Goal: Task Accomplishment & Management: Manage account settings

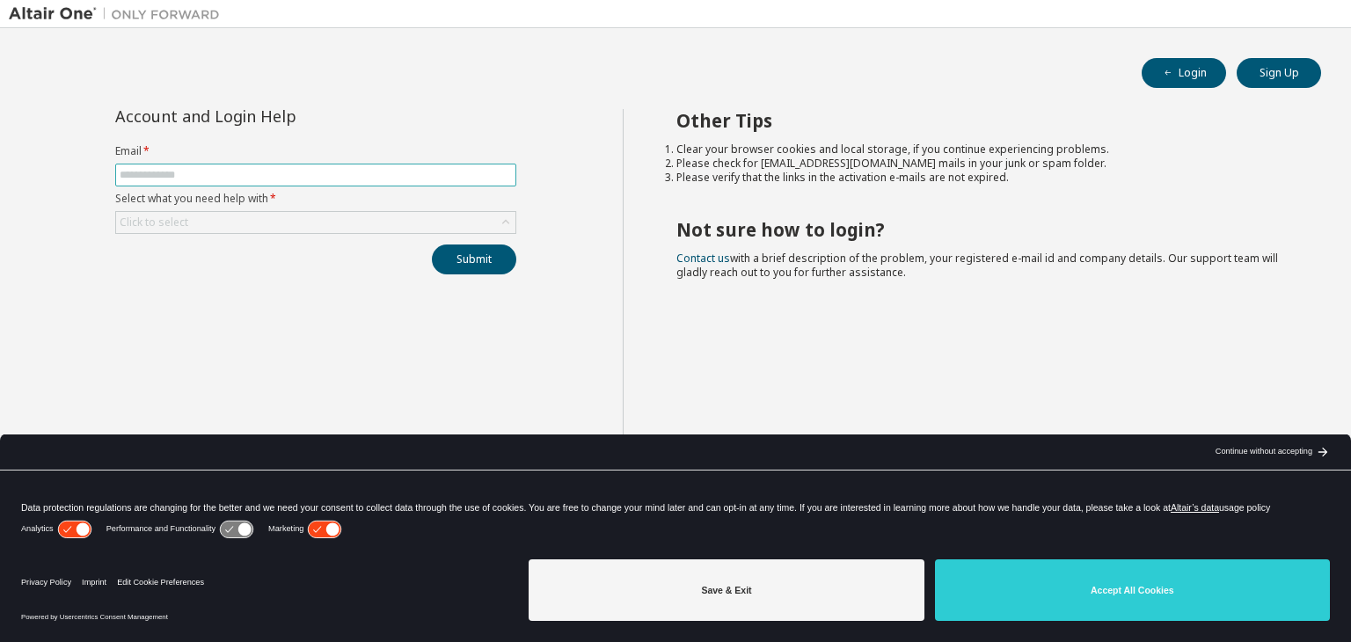
click at [361, 178] on input "text" at bounding box center [316, 175] width 392 height 14
type input "**********"
click at [318, 215] on div "Click to select" at bounding box center [315, 222] width 399 height 21
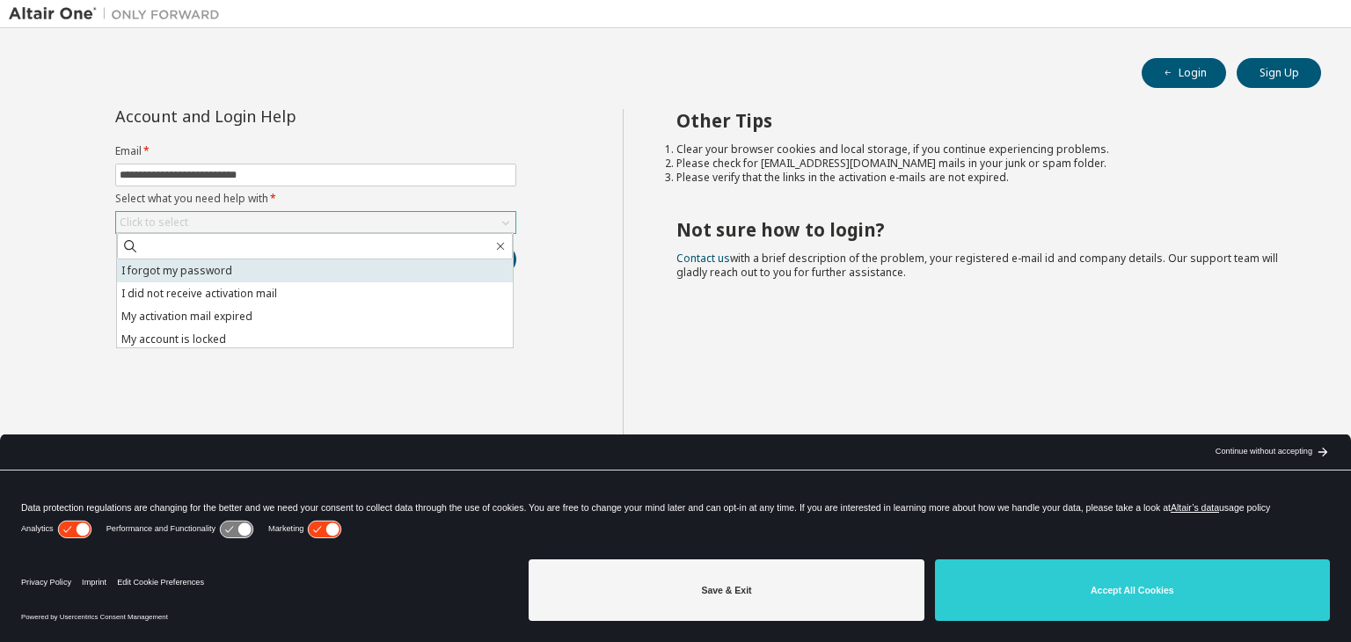
click at [290, 277] on li "I forgot my password" at bounding box center [315, 270] width 396 height 23
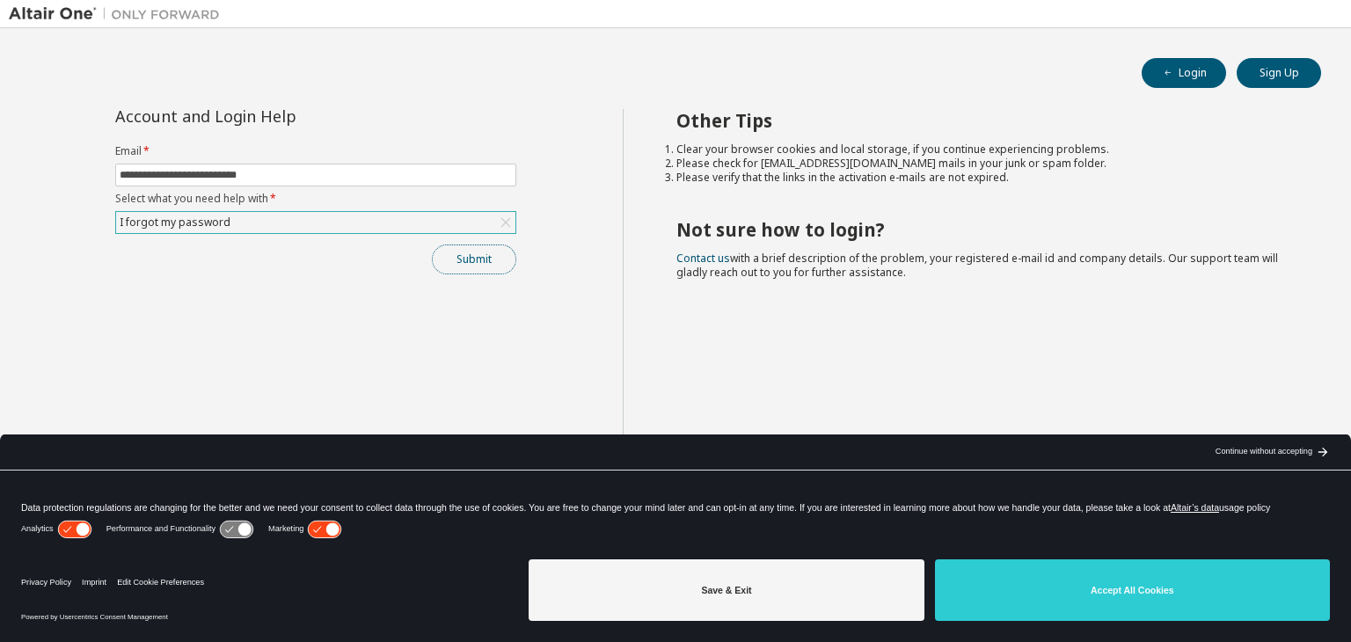
click at [462, 257] on button "Submit" at bounding box center [474, 260] width 84 height 30
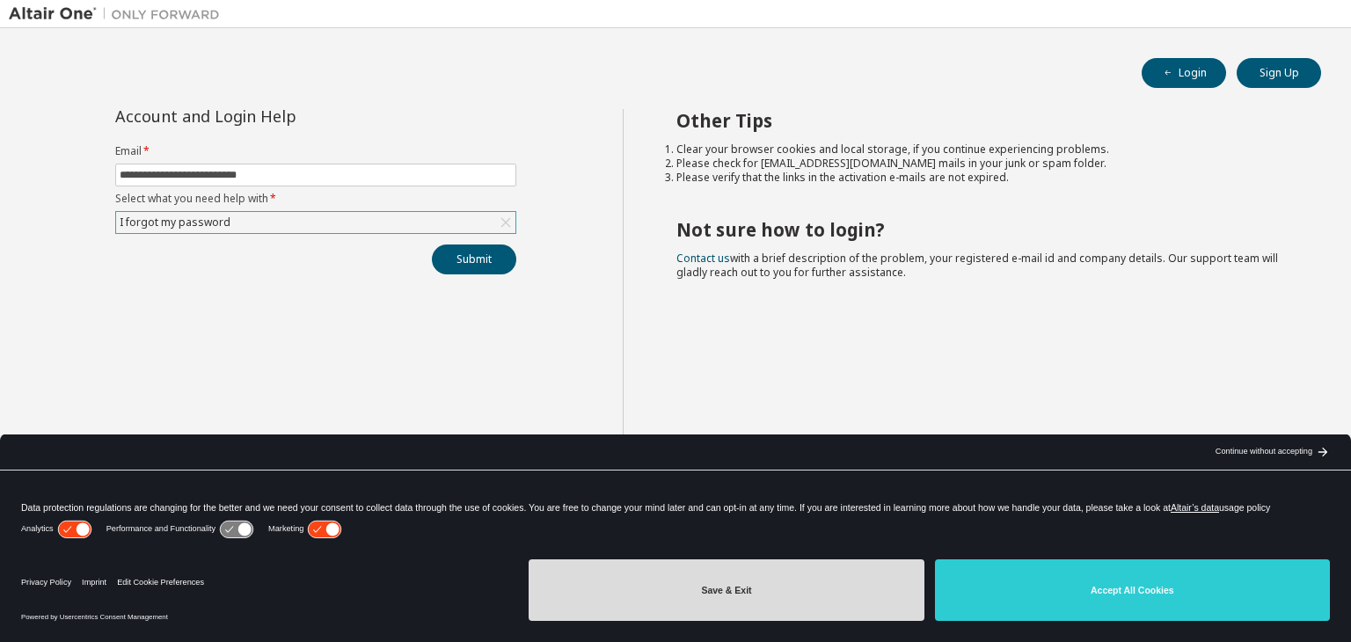
click at [856, 588] on button "Save & Exit" at bounding box center [726, 590] width 395 height 62
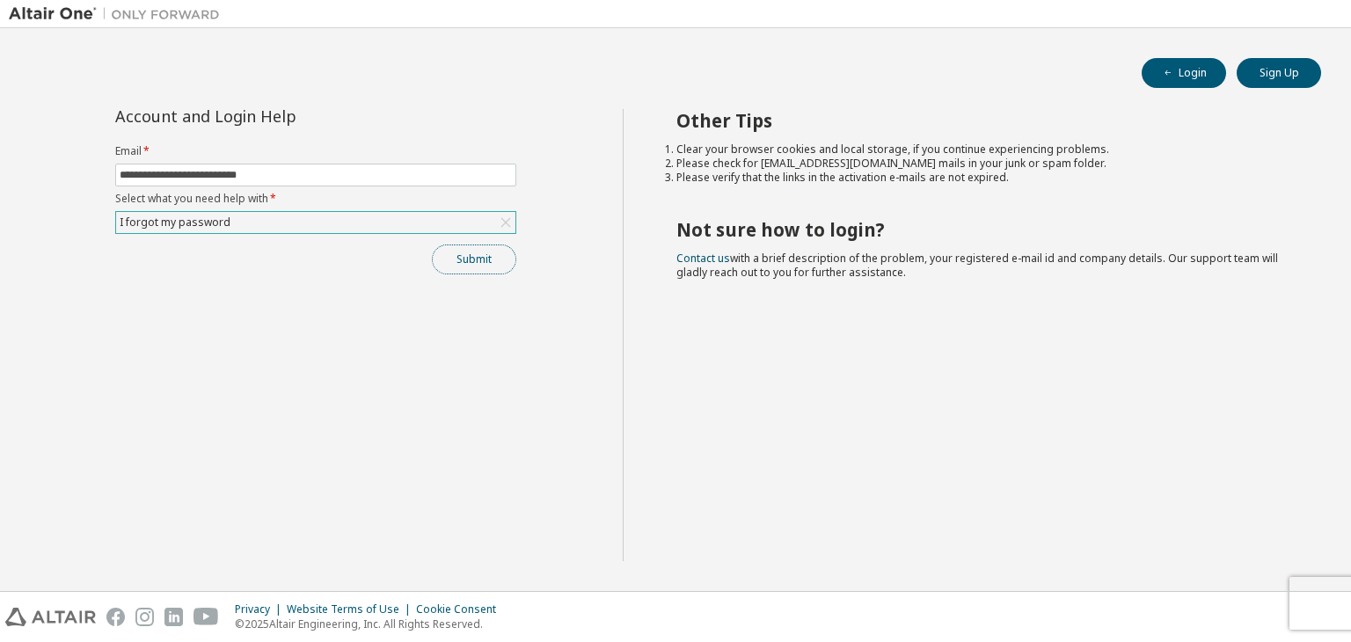
click at [464, 258] on button "Submit" at bounding box center [474, 260] width 84 height 30
click at [496, 260] on button "Submit" at bounding box center [474, 260] width 84 height 30
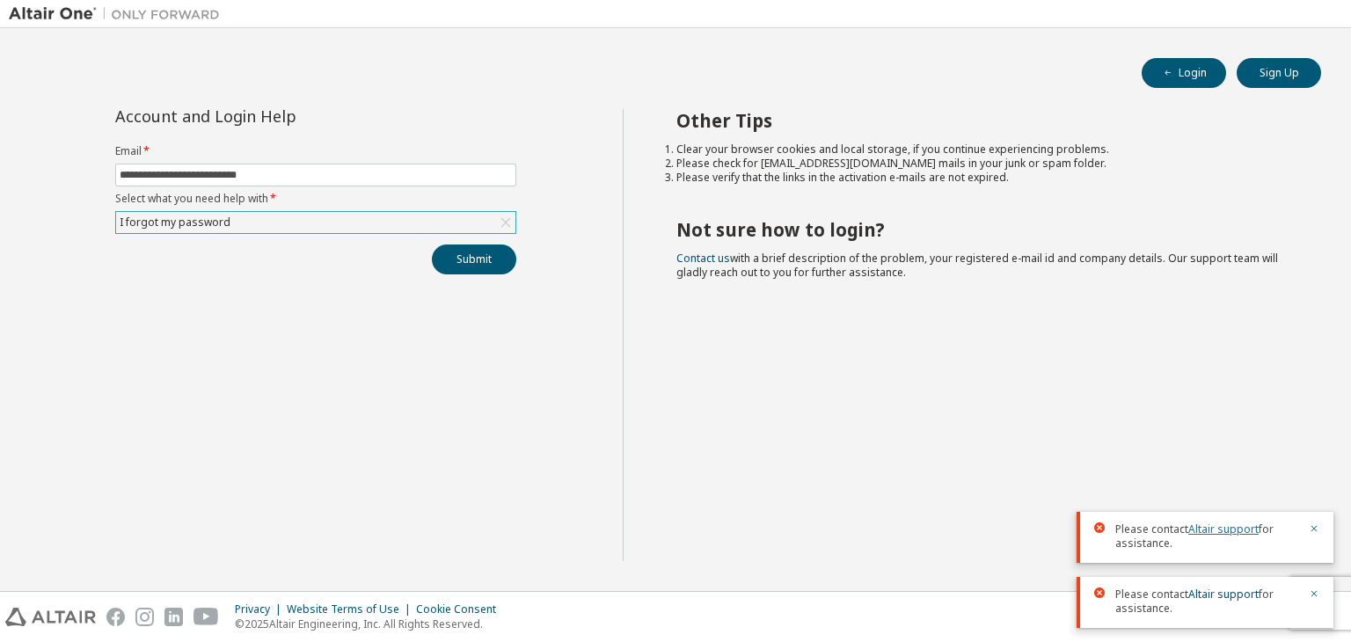
click at [1236, 534] on link "Altair support" at bounding box center [1223, 529] width 70 height 15
click at [674, 401] on div "Other Tips Clear your browser cookies and local storage, if you continue experi…" at bounding box center [983, 335] width 720 height 452
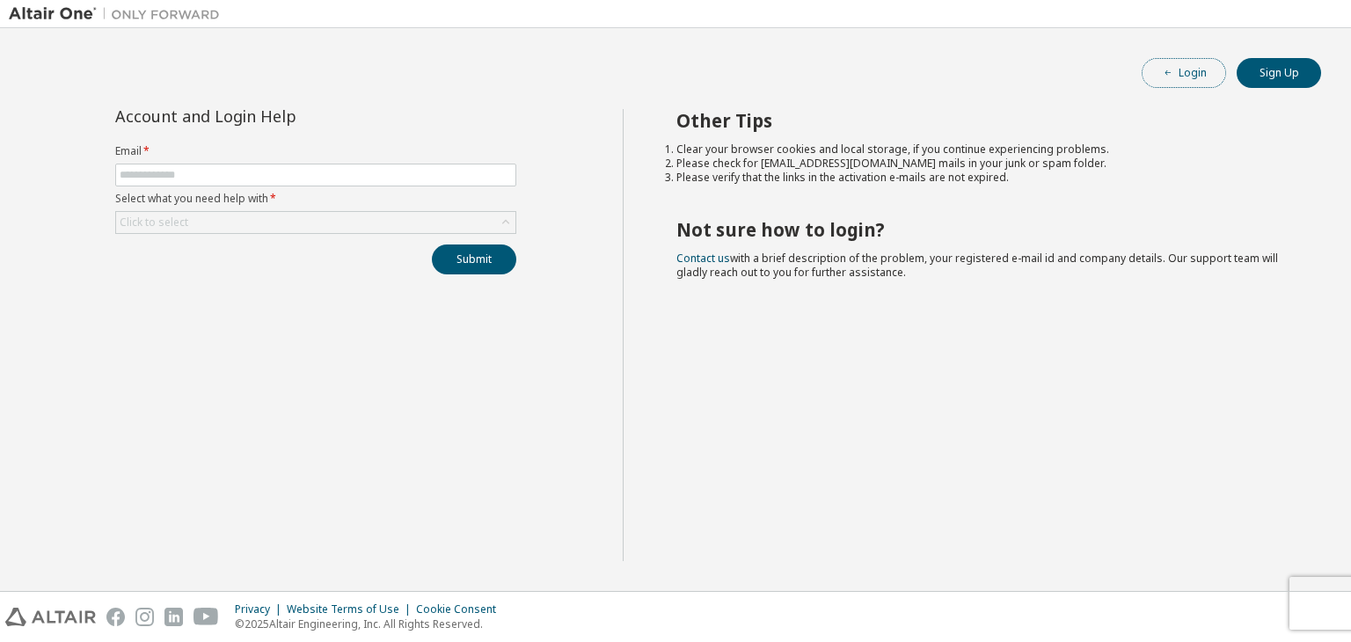
click at [1195, 76] on button "Login" at bounding box center [1184, 73] width 84 height 30
click at [324, 176] on input "text" at bounding box center [316, 175] width 392 height 14
type input "**********"
click at [286, 214] on div "Click to select" at bounding box center [315, 222] width 399 height 21
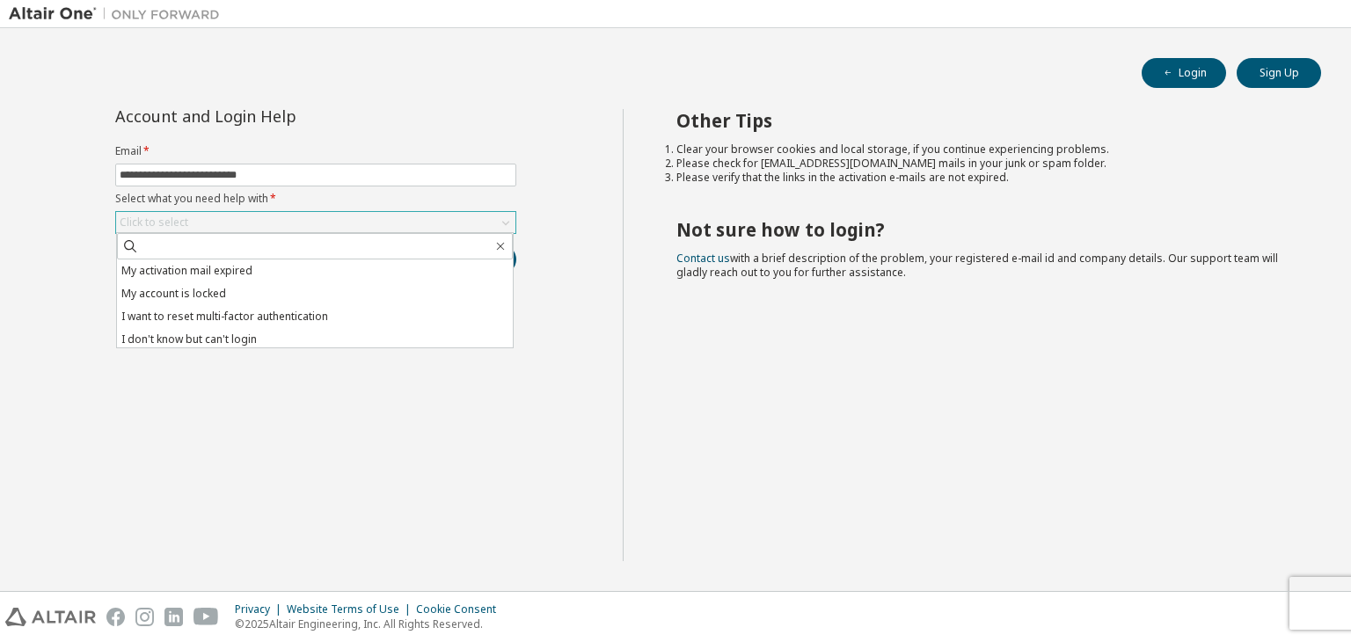
scroll to position [49, 0]
click at [261, 286] on li "My account is locked" at bounding box center [315, 290] width 396 height 23
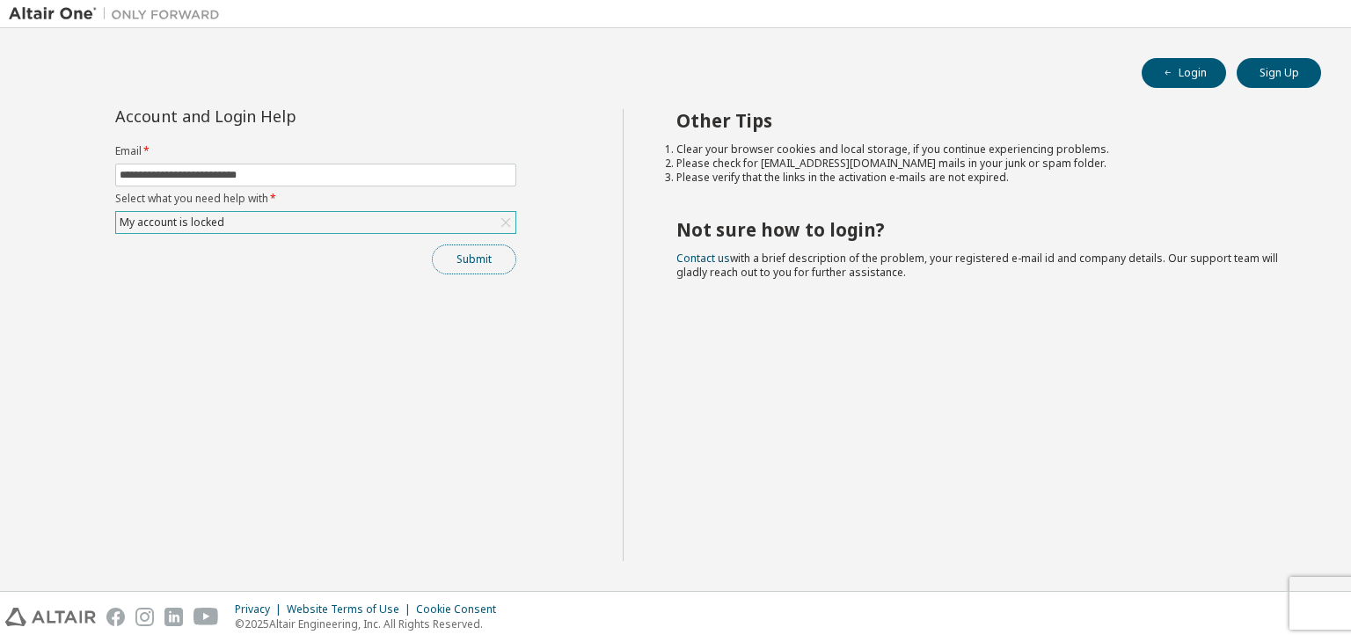
click at [471, 251] on button "Submit" at bounding box center [474, 260] width 84 height 30
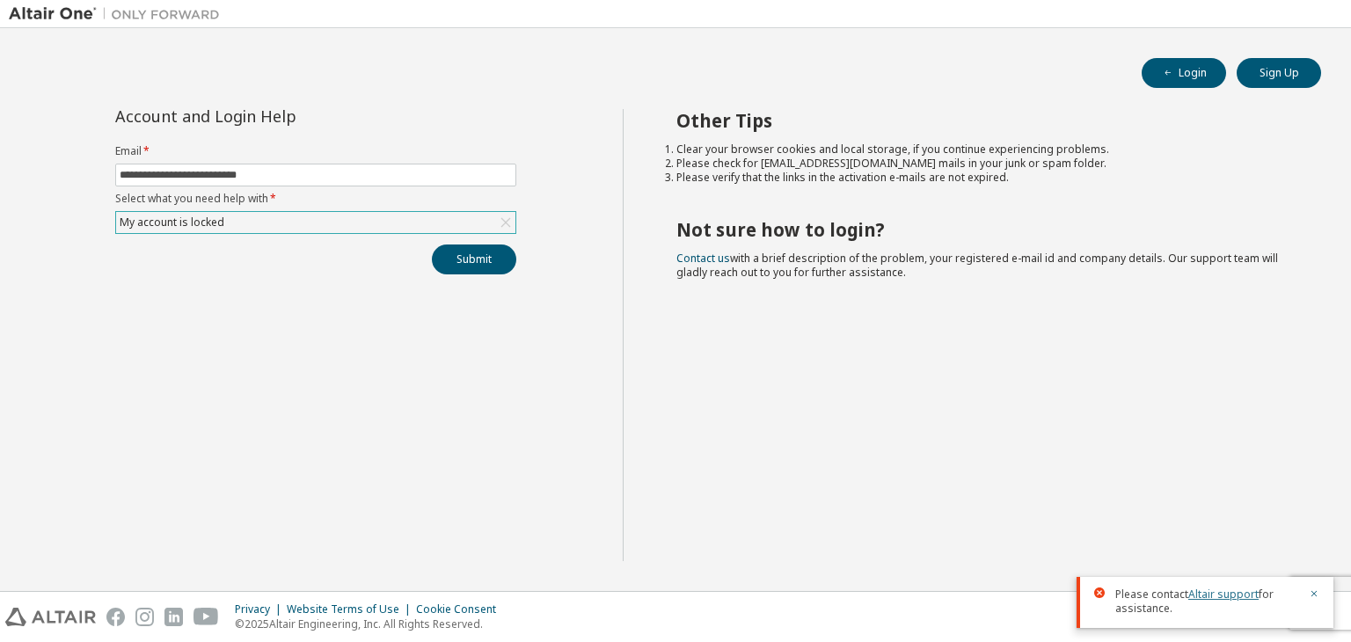
click at [1224, 595] on link "Altair support" at bounding box center [1223, 594] width 70 height 15
click at [1200, 605] on span "Please contact Altair support for assistance." at bounding box center [1206, 602] width 183 height 28
click at [1200, 601] on link "Altair support" at bounding box center [1223, 594] width 70 height 15
click at [1186, 72] on button "Login" at bounding box center [1184, 73] width 84 height 30
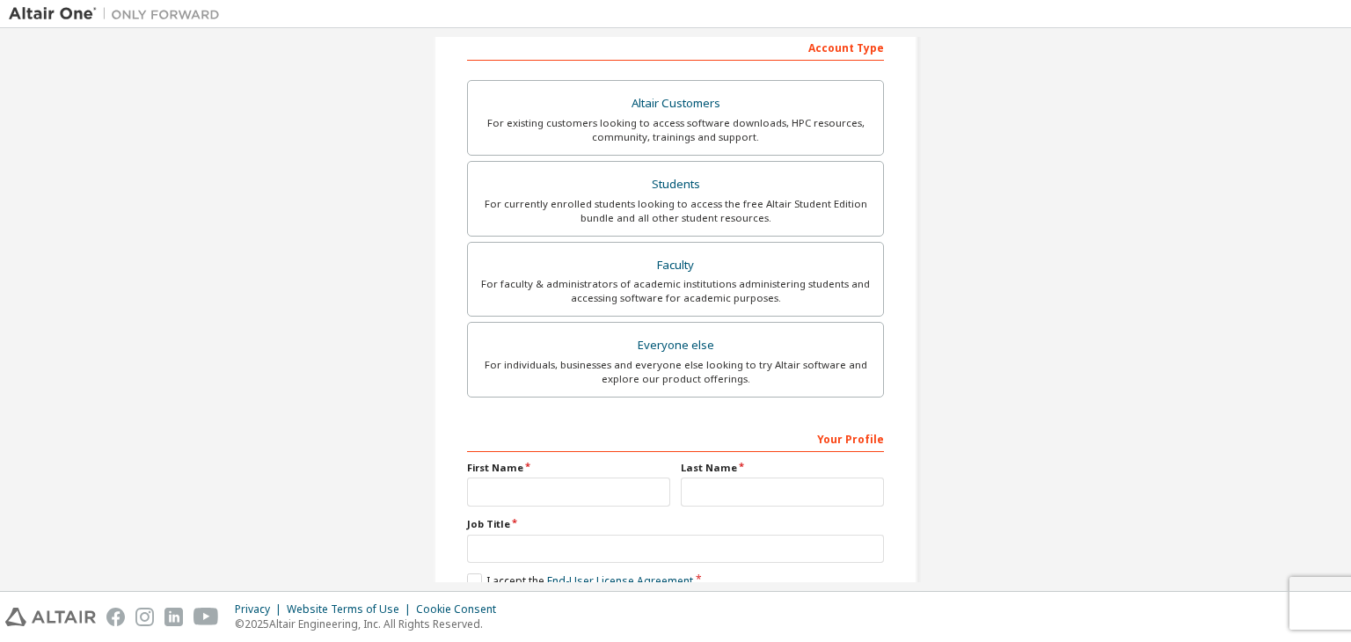
scroll to position [288, 0]
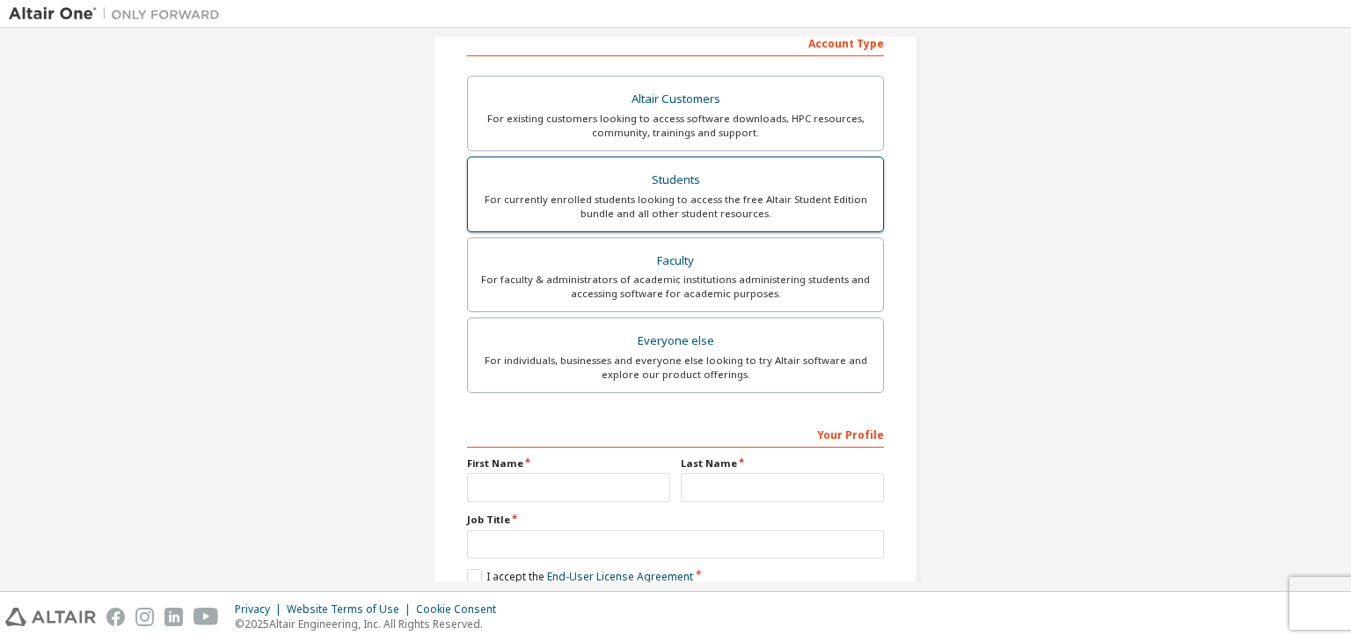
click at [542, 215] on div "For currently enrolled students looking to access the free Altair Student Editi…" at bounding box center [675, 207] width 394 height 28
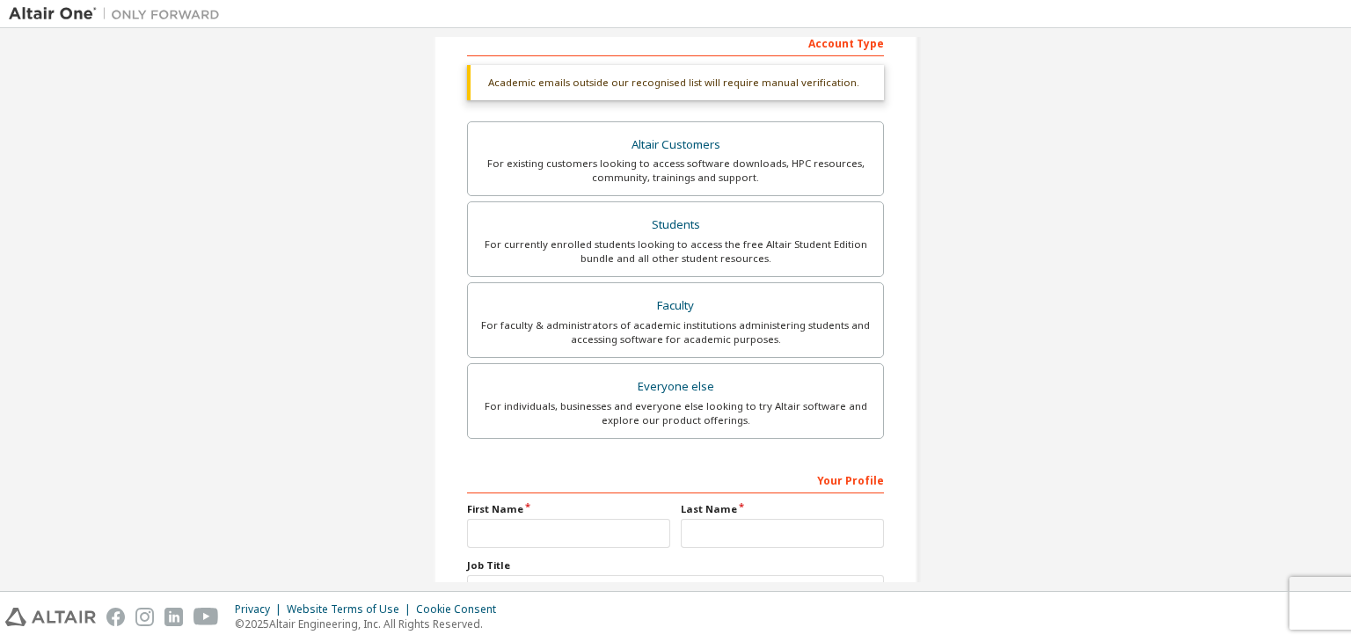
scroll to position [428, 0]
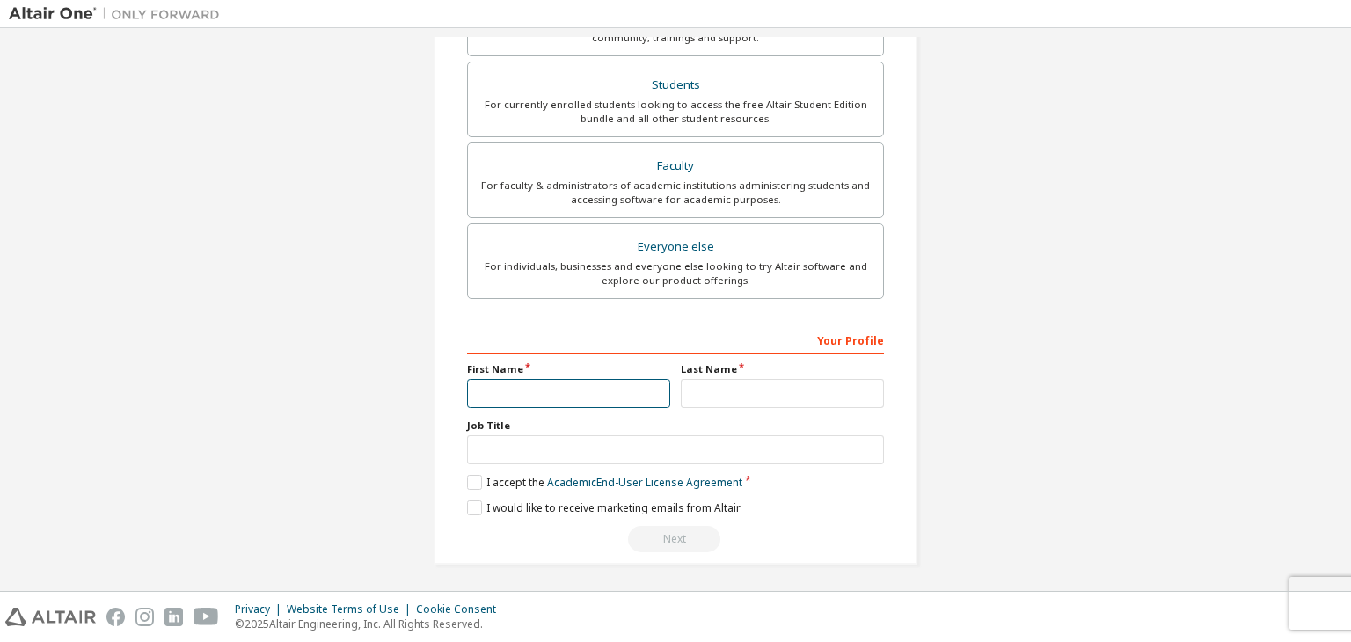
click at [548, 381] on input "text" at bounding box center [568, 393] width 203 height 29
type input "*****"
click at [696, 391] on input "text" at bounding box center [782, 393] width 203 height 29
type input "********"
click at [467, 483] on label "I accept the Academic End-User License Agreement" at bounding box center [604, 482] width 275 height 15
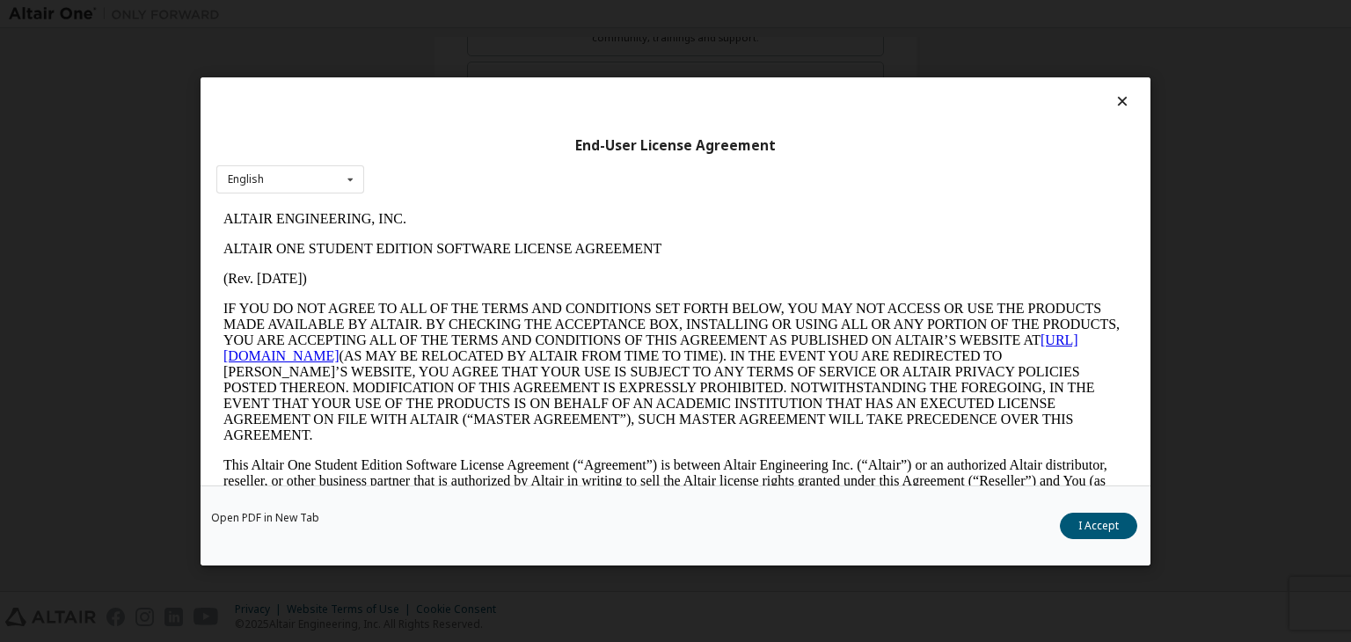
scroll to position [0, 0]
click at [1102, 536] on button "I Accept" at bounding box center [1098, 526] width 77 height 26
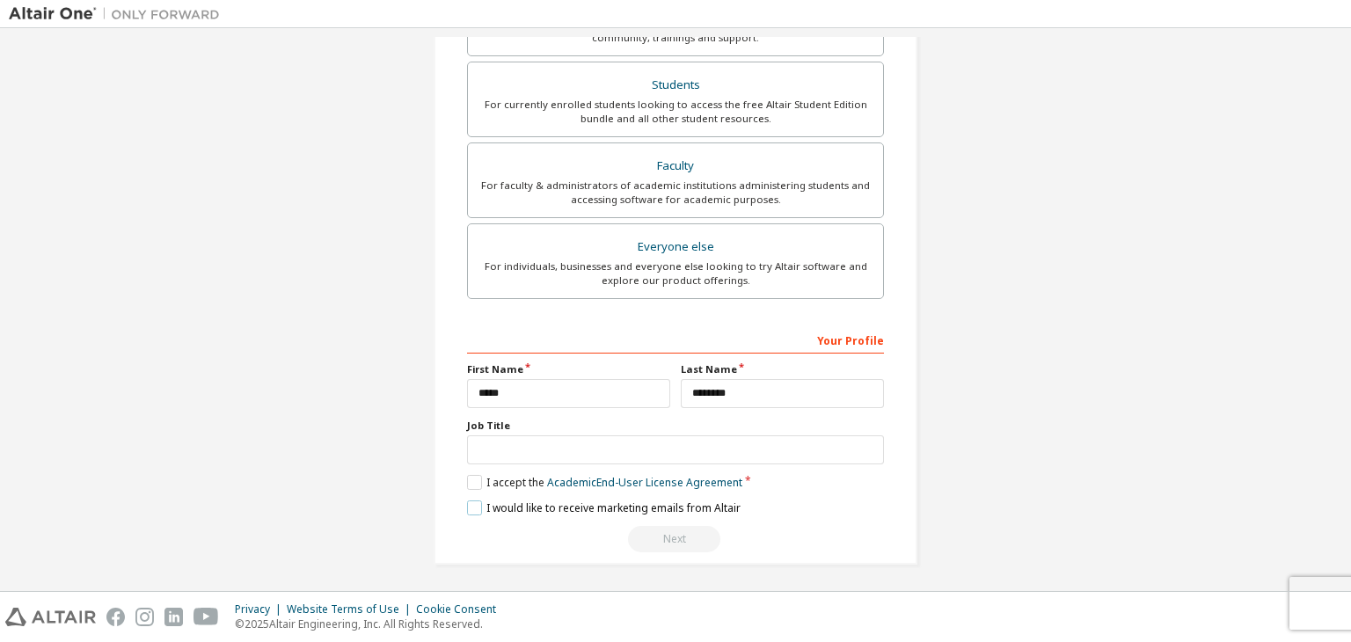
click at [474, 500] on label "I would like to receive marketing emails from Altair" at bounding box center [604, 507] width 274 height 15
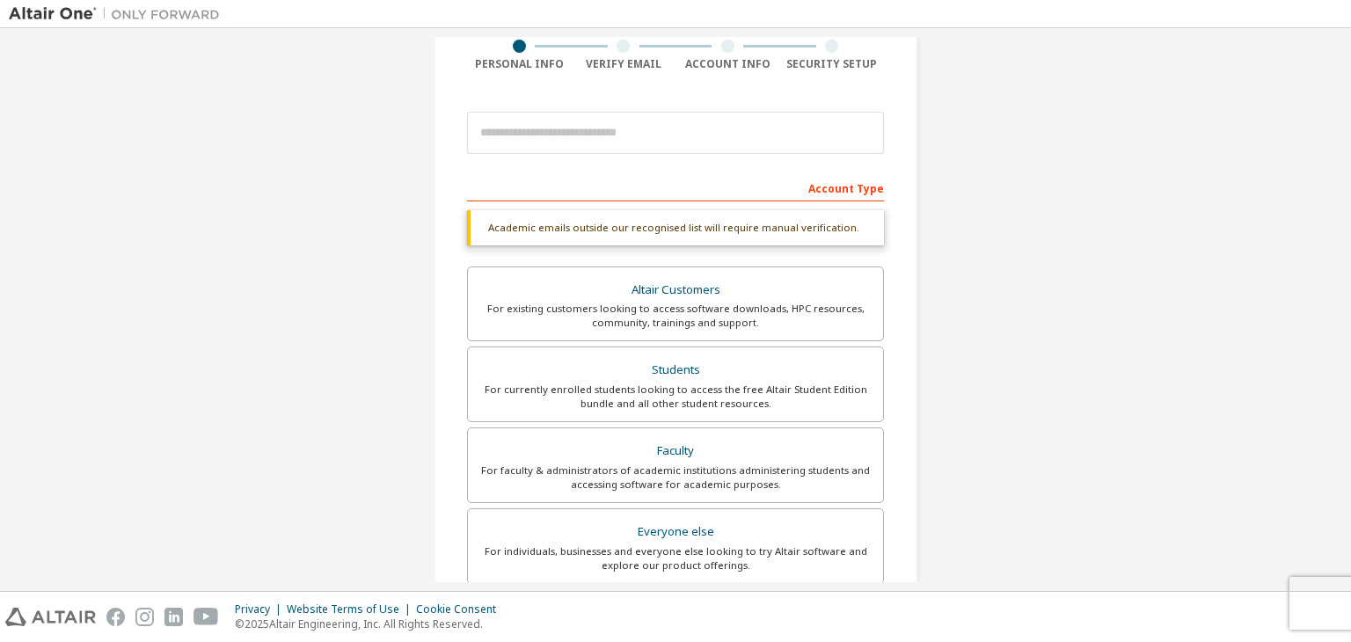
scroll to position [142, 0]
click at [520, 139] on input "email" at bounding box center [675, 134] width 417 height 42
type input "**********"
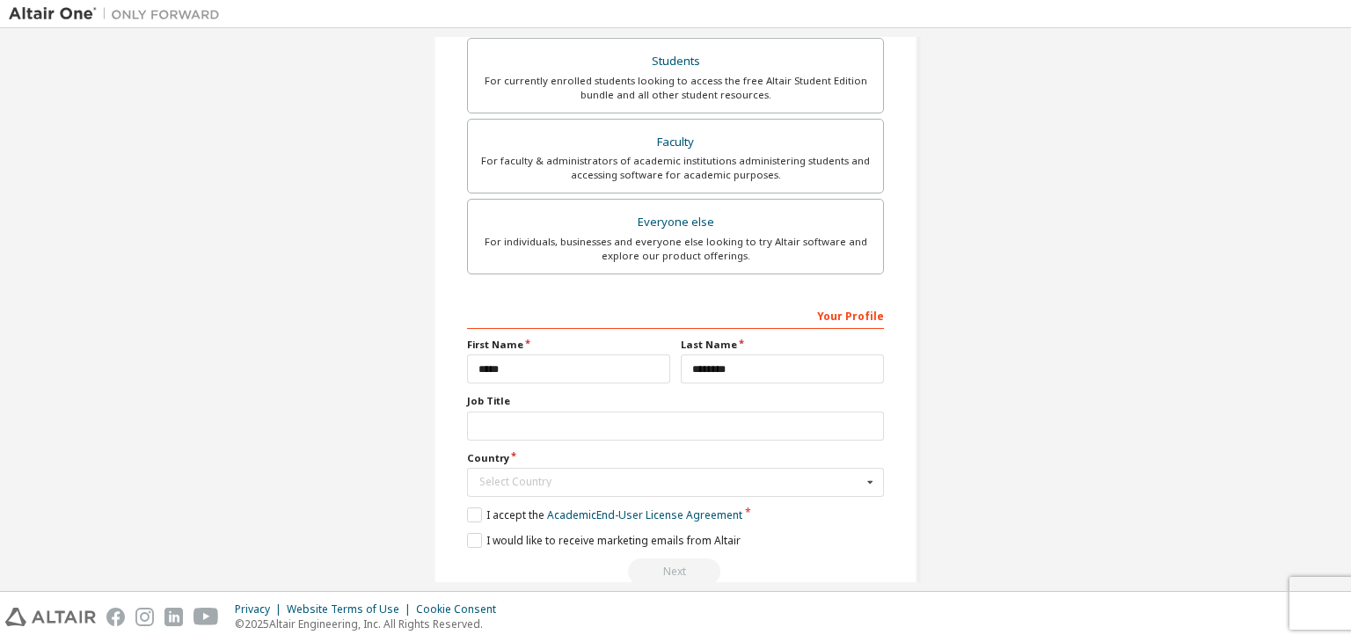
scroll to position [494, 0]
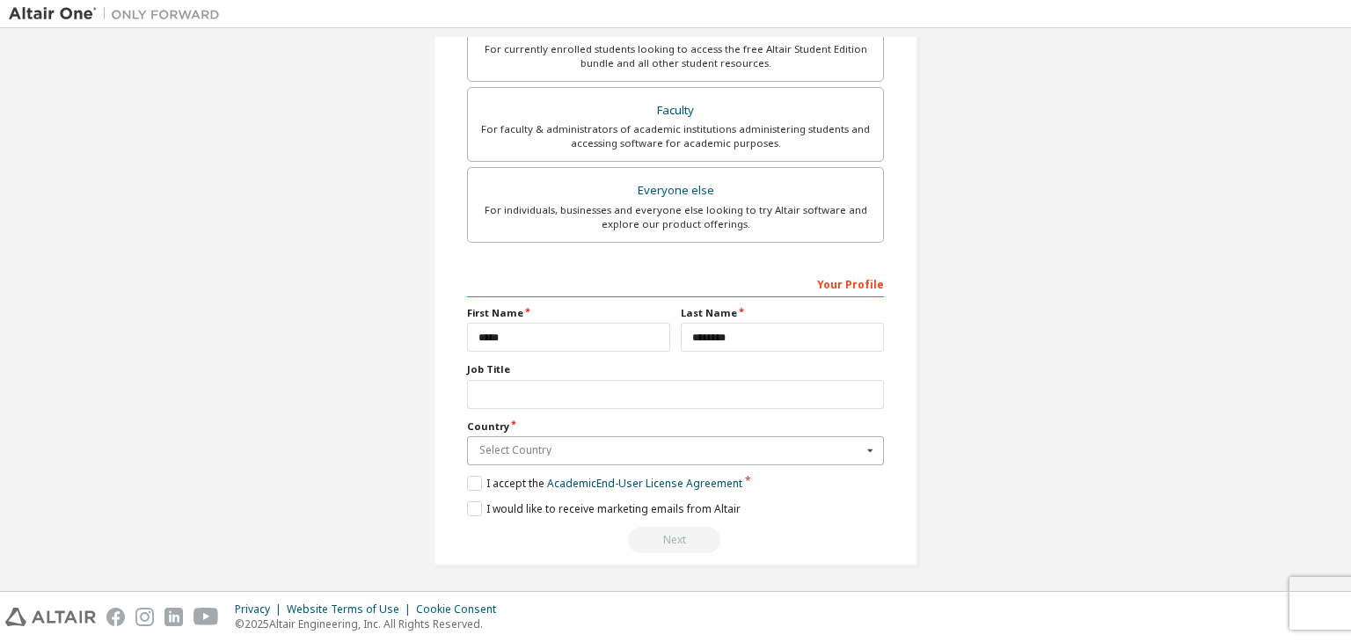
click at [578, 438] on input "text" at bounding box center [676, 450] width 415 height 27
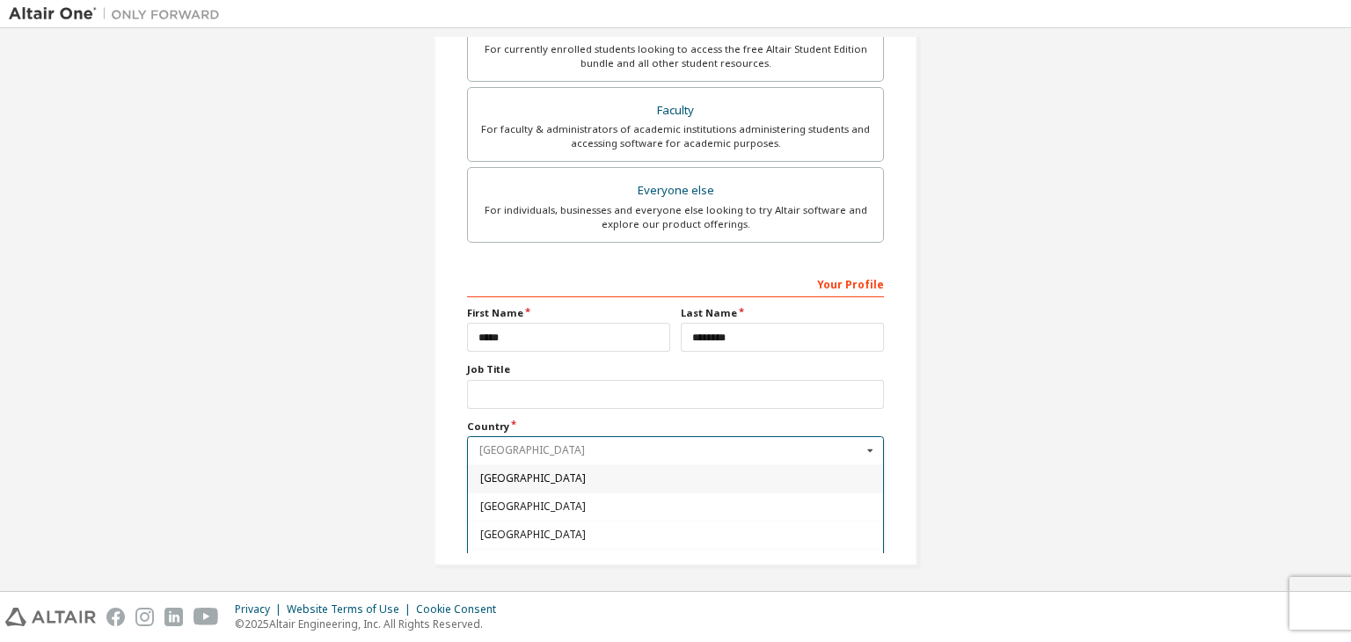
type input "*"
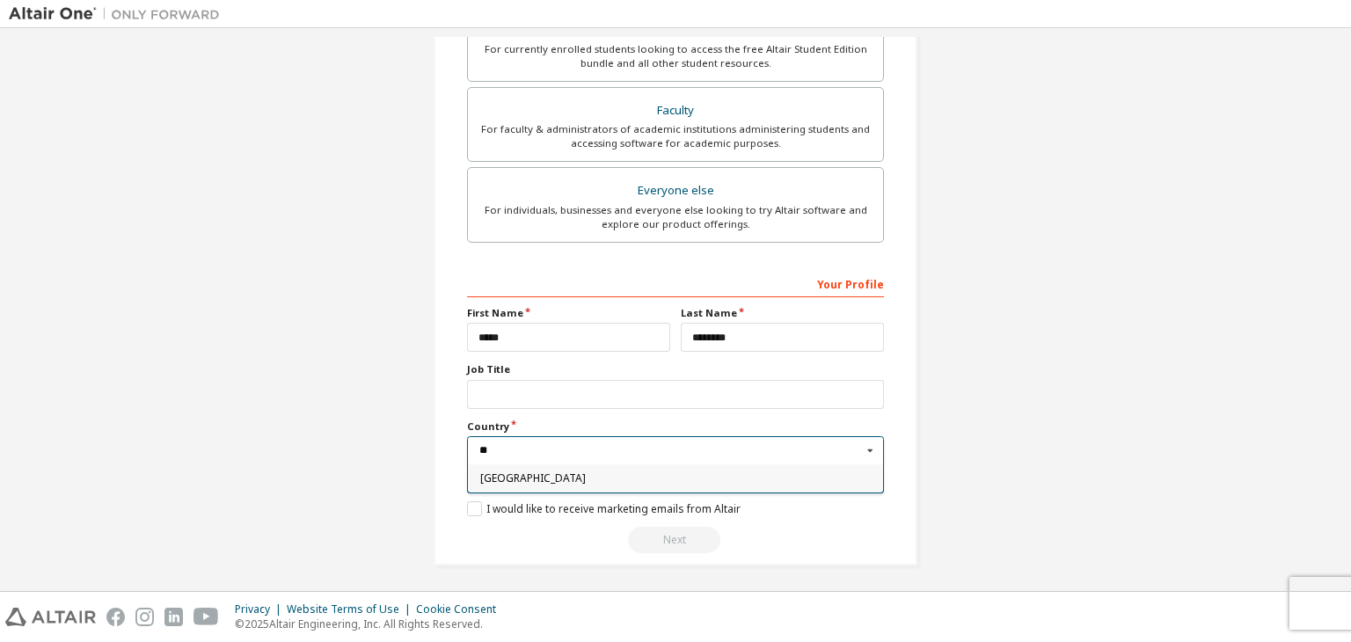
type input "**"
click at [570, 480] on div "Spain" at bounding box center [675, 478] width 415 height 28
type input "***"
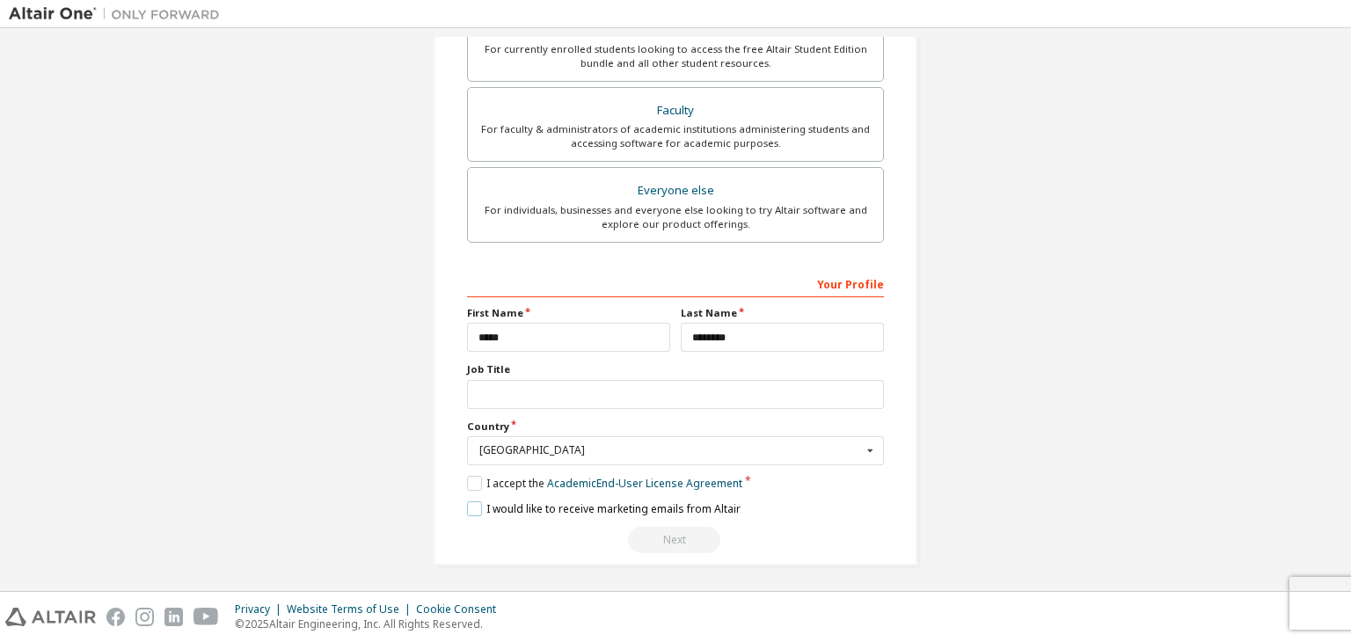
click at [469, 505] on label "I would like to receive marketing emails from Altair" at bounding box center [604, 508] width 274 height 15
click at [392, 407] on div "**********" at bounding box center [675, 65] width 1333 height 1044
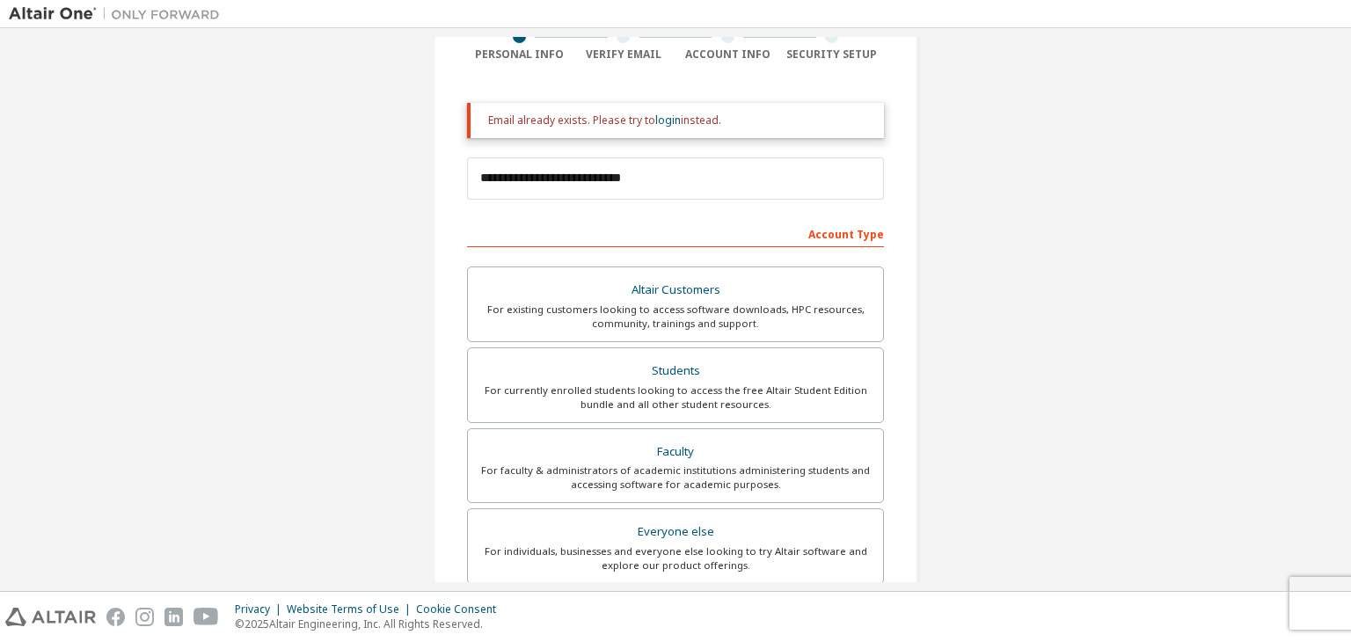
scroll to position [152, 0]
click at [668, 124] on link "login" at bounding box center [668, 120] width 26 height 15
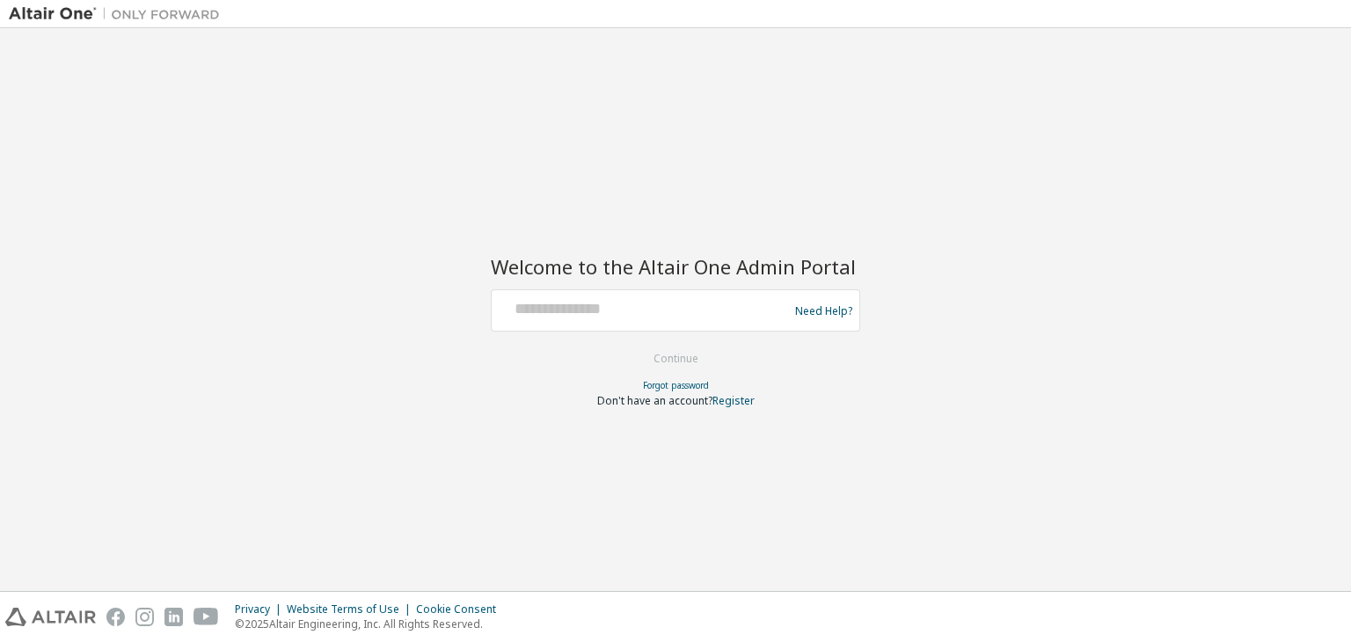
click at [637, 320] on div at bounding box center [643, 310] width 288 height 33
click at [605, 310] on input "text" at bounding box center [643, 307] width 288 height 26
type input "**********"
click at [667, 361] on button "Continue" at bounding box center [676, 359] width 82 height 26
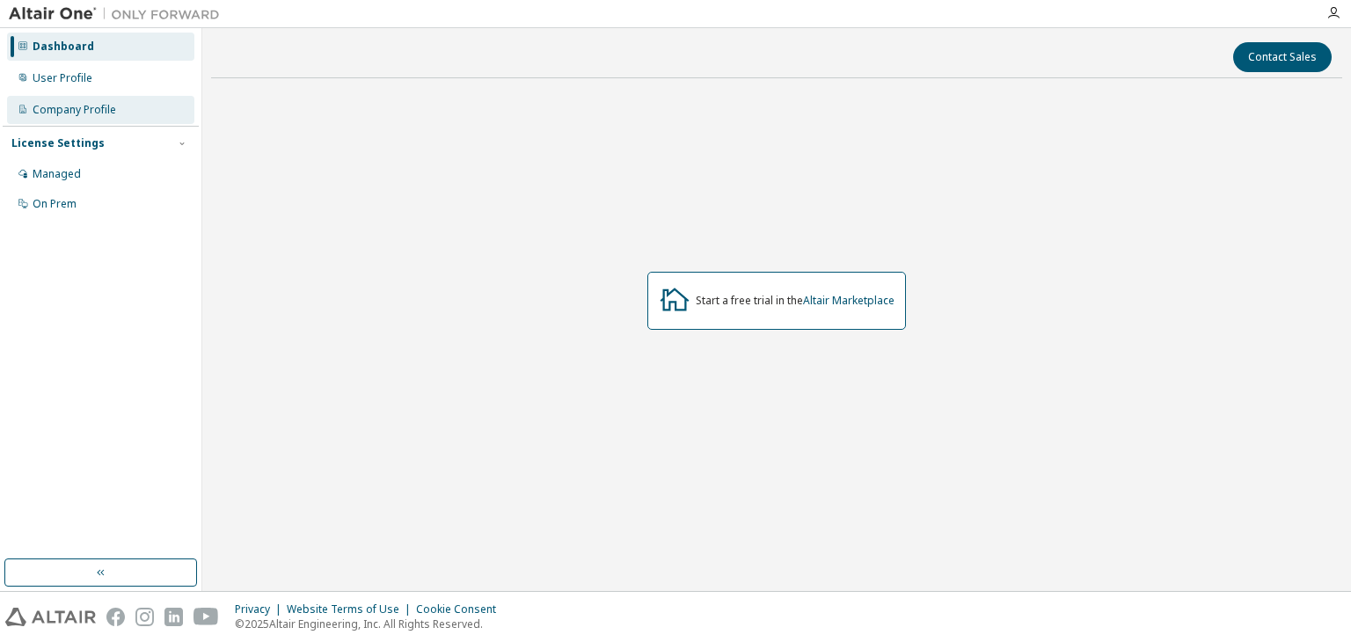
click at [54, 117] on div "Company Profile" at bounding box center [100, 110] width 187 height 28
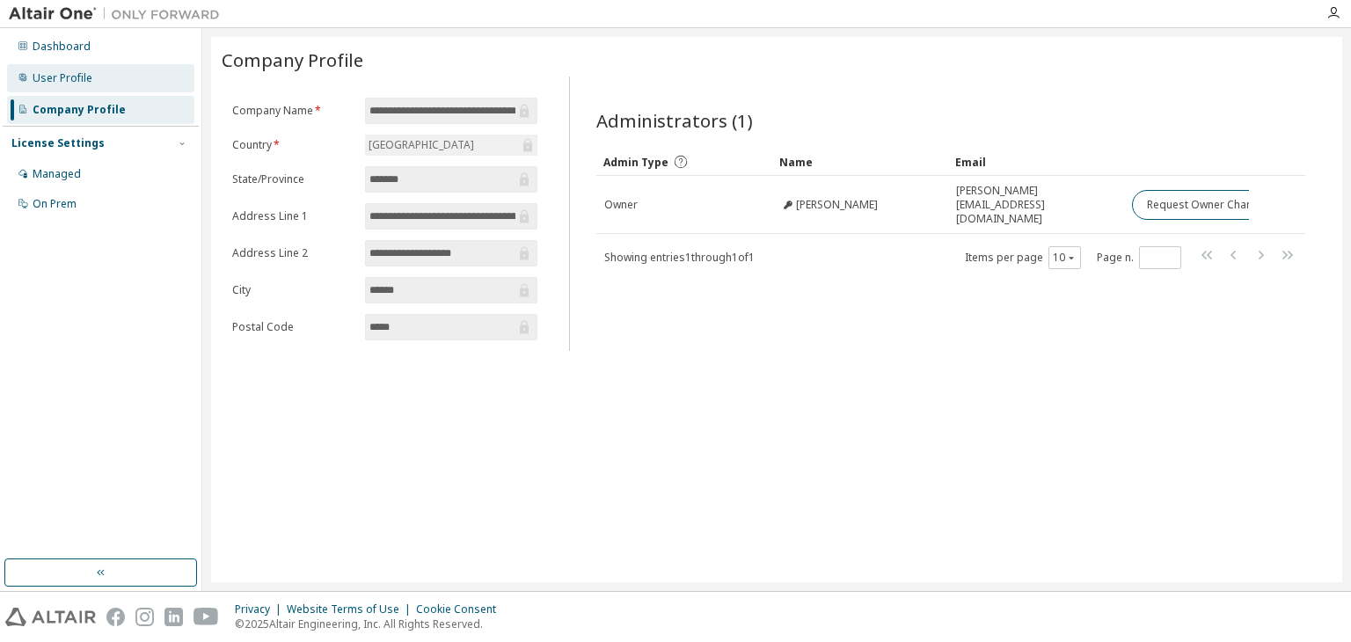
click at [50, 86] on div "User Profile" at bounding box center [100, 78] width 187 height 28
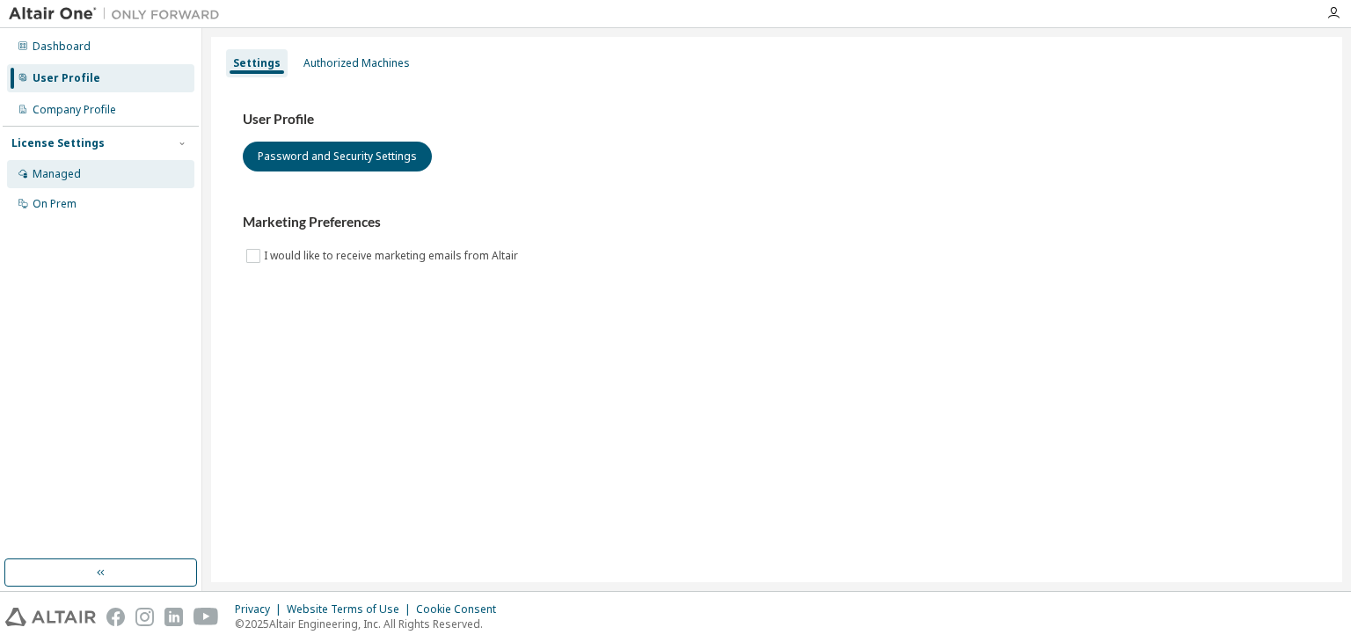
click at [50, 165] on div "Managed" at bounding box center [100, 174] width 187 height 28
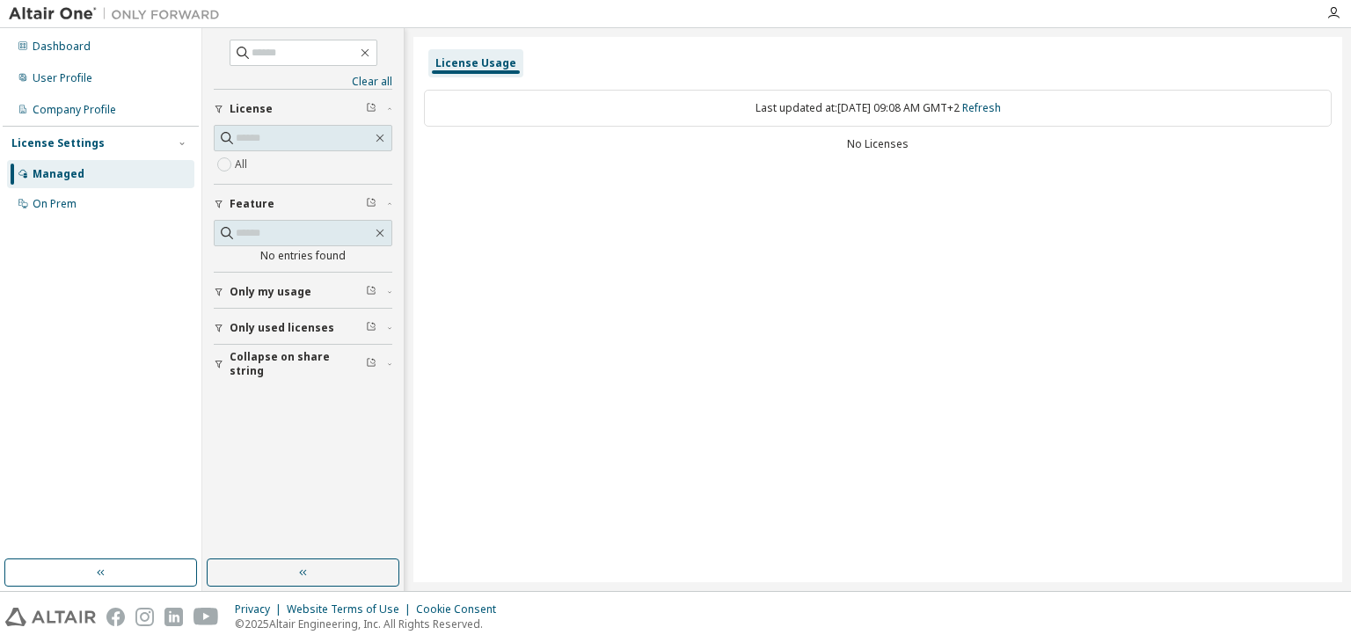
click at [32, 18] on img at bounding box center [119, 14] width 220 height 18
